Goal: Transaction & Acquisition: Purchase product/service

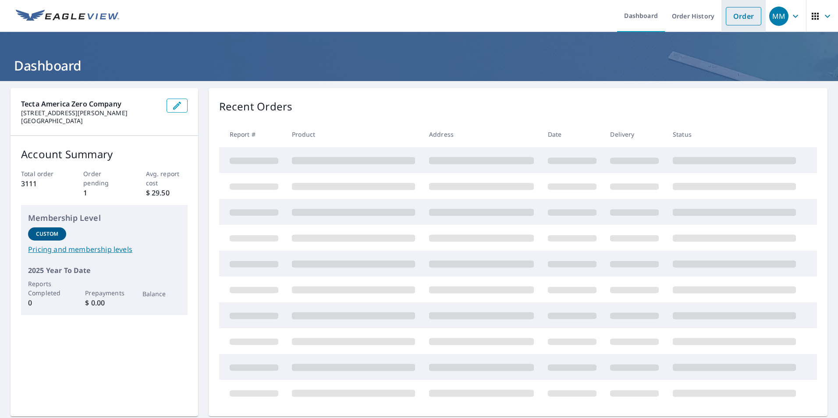
click at [735, 20] on link "Order" at bounding box center [744, 16] width 36 height 18
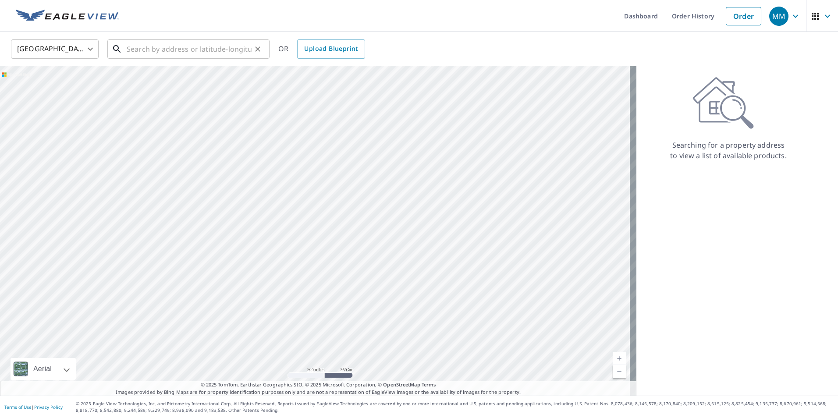
click at [194, 53] on input "text" at bounding box center [189, 49] width 125 height 25
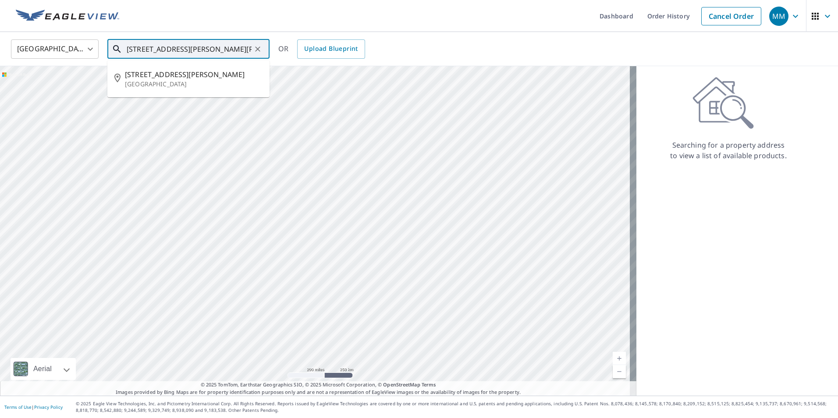
type input "[STREET_ADDRESS][PERSON_NAME][PERSON_NAME]"
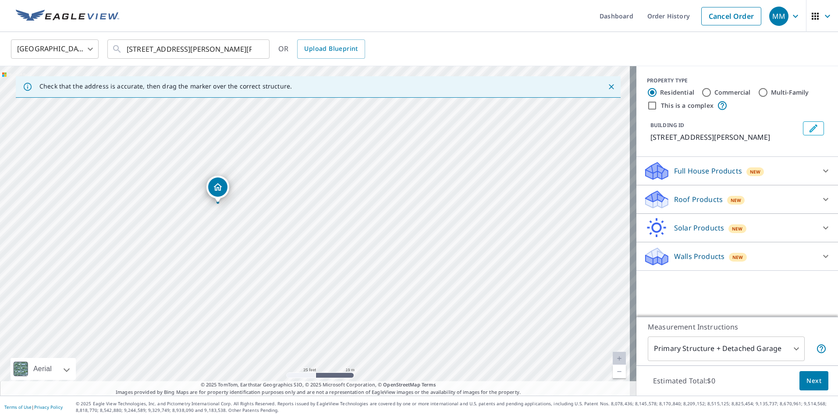
drag, startPoint x: 228, startPoint y: 129, endPoint x: 232, endPoint y: 213, distance: 83.8
click at [232, 213] on div "[STREET_ADDRESS][PERSON_NAME]" at bounding box center [318, 231] width 637 height 330
click at [677, 199] on p "Roof Products" at bounding box center [698, 199] width 49 height 11
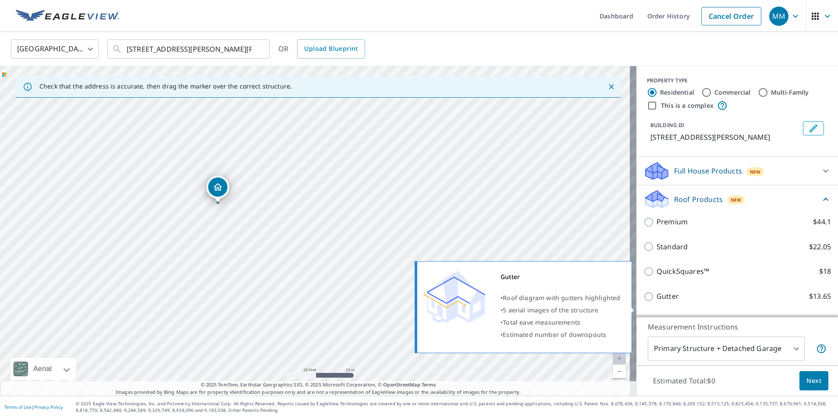
click at [657, 302] on p "Gutter" at bounding box center [668, 296] width 22 height 11
click at [654, 302] on input "Gutter $13.65" at bounding box center [650, 297] width 13 height 11
checkbox input "true"
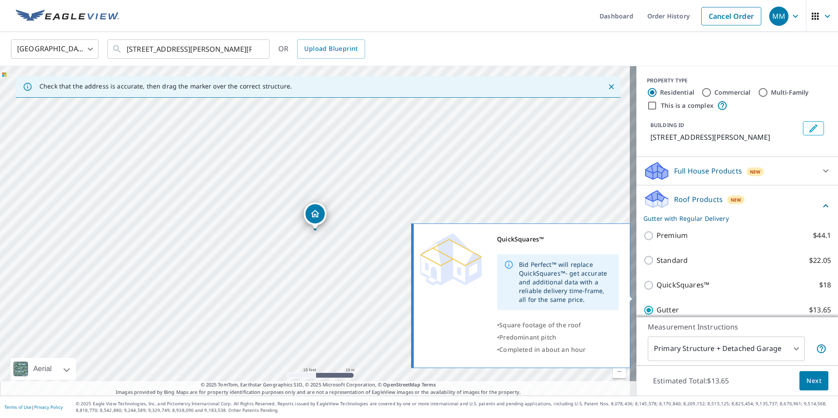
click at [677, 291] on p "QuickSquares™" at bounding box center [683, 285] width 53 height 11
click at [657, 291] on input "QuickSquares™ $18" at bounding box center [650, 285] width 13 height 11
checkbox input "true"
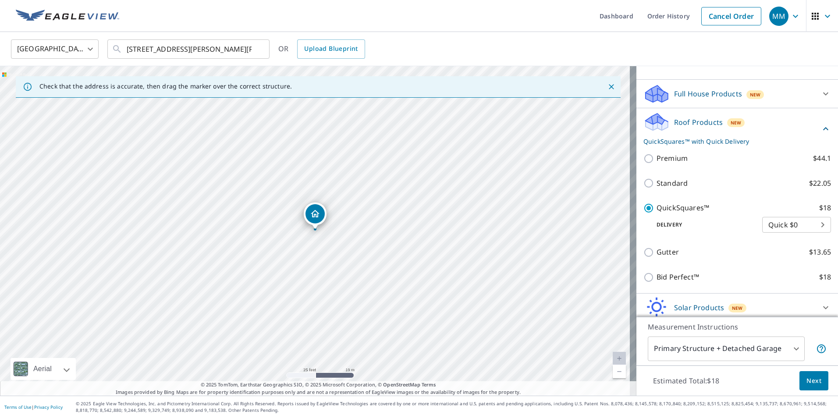
scroll to position [121, 0]
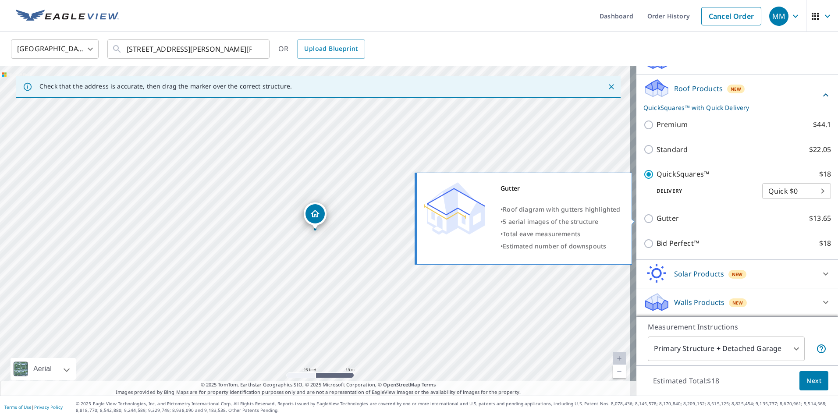
click at [657, 217] on p "Gutter" at bounding box center [668, 218] width 22 height 11
click at [656, 217] on input "Gutter $13.65" at bounding box center [650, 219] width 13 height 11
checkbox input "true"
checkbox input "false"
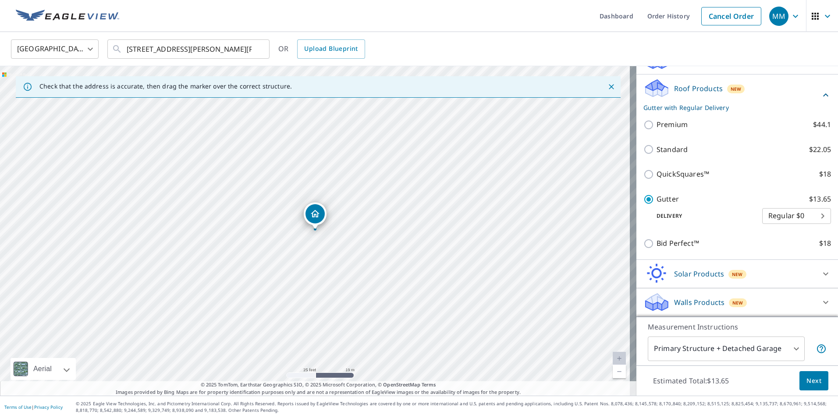
click at [811, 380] on span "Next" at bounding box center [814, 381] width 15 height 11
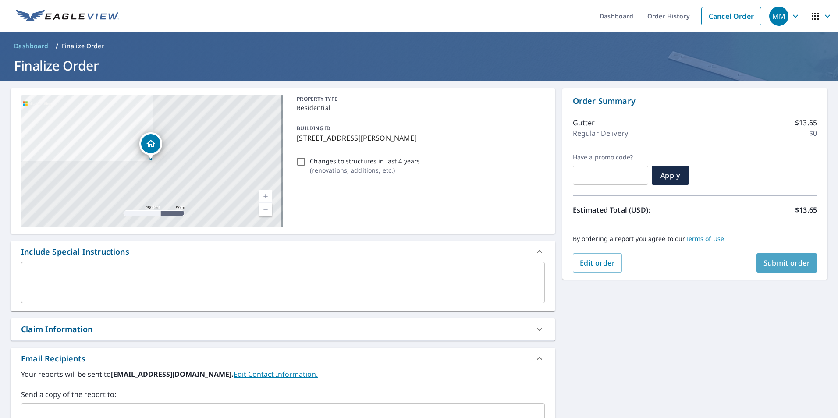
click at [775, 262] on span "Submit order" at bounding box center [787, 263] width 47 height 10
checkbox input "true"
